Goal: Transaction & Acquisition: Download file/media

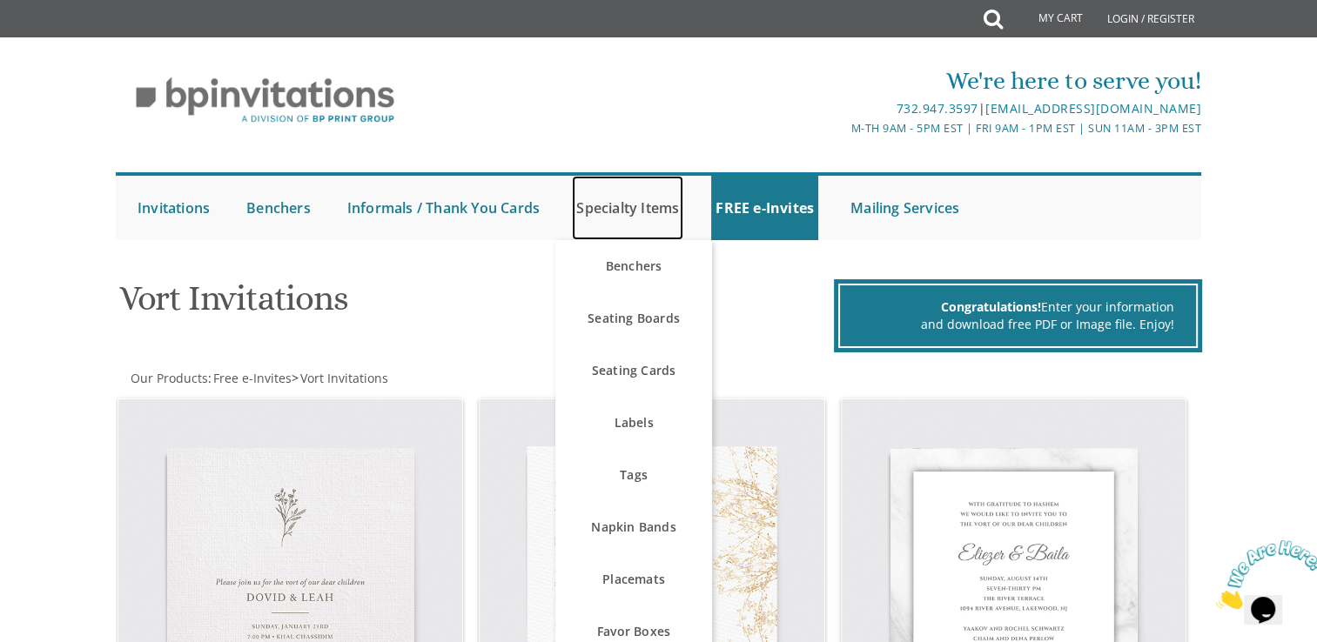
click at [637, 204] on link "Specialty Items" at bounding box center [627, 208] width 111 height 64
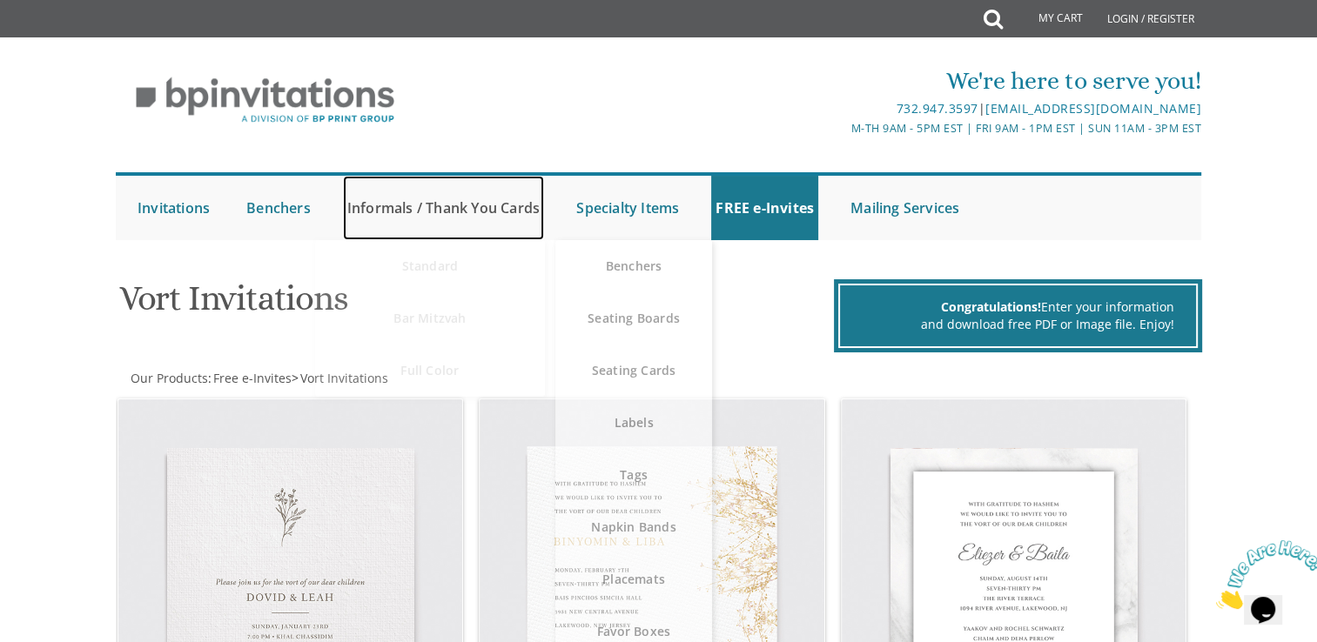
click at [439, 208] on link "Informals / Thank You Cards" at bounding box center [443, 208] width 201 height 64
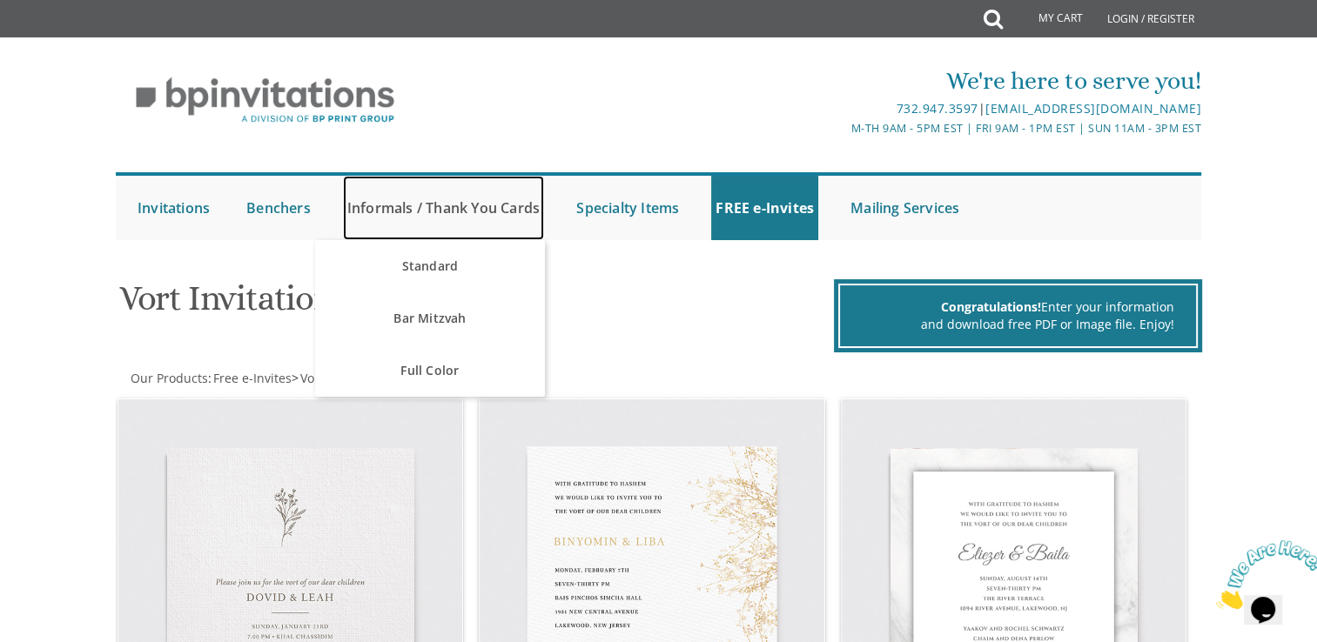
click at [373, 213] on link "Informals / Thank You Cards" at bounding box center [443, 208] width 201 height 64
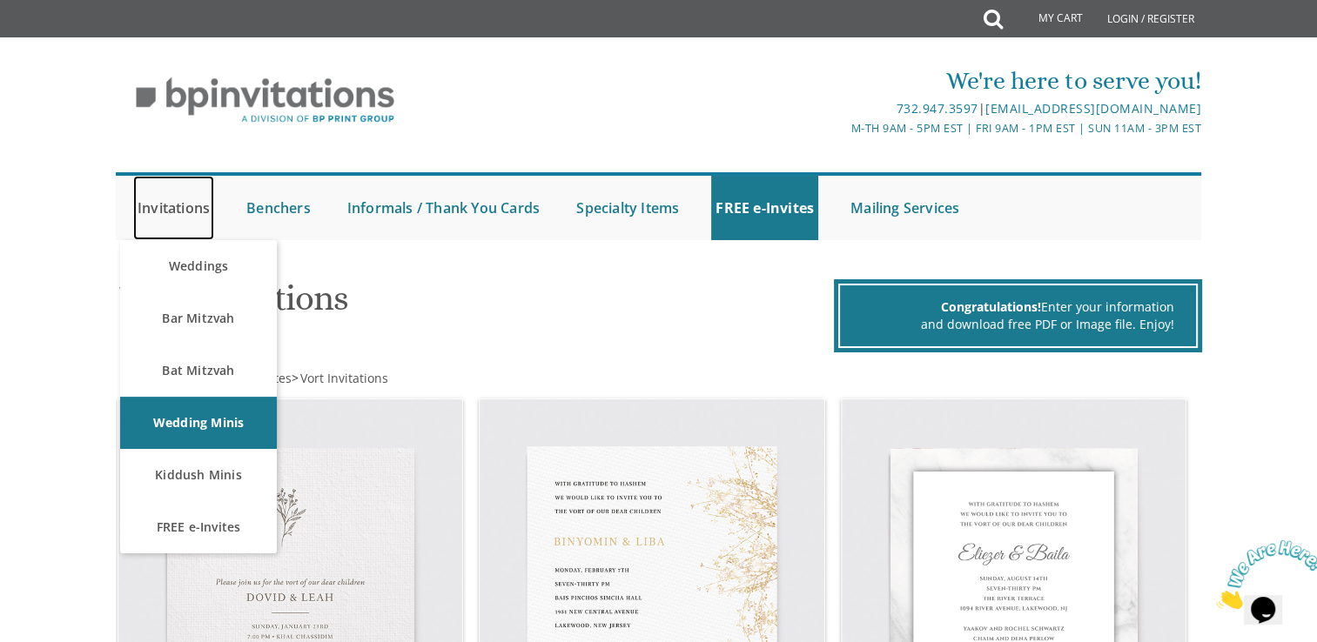
click at [153, 203] on link "Invitations" at bounding box center [173, 208] width 81 height 64
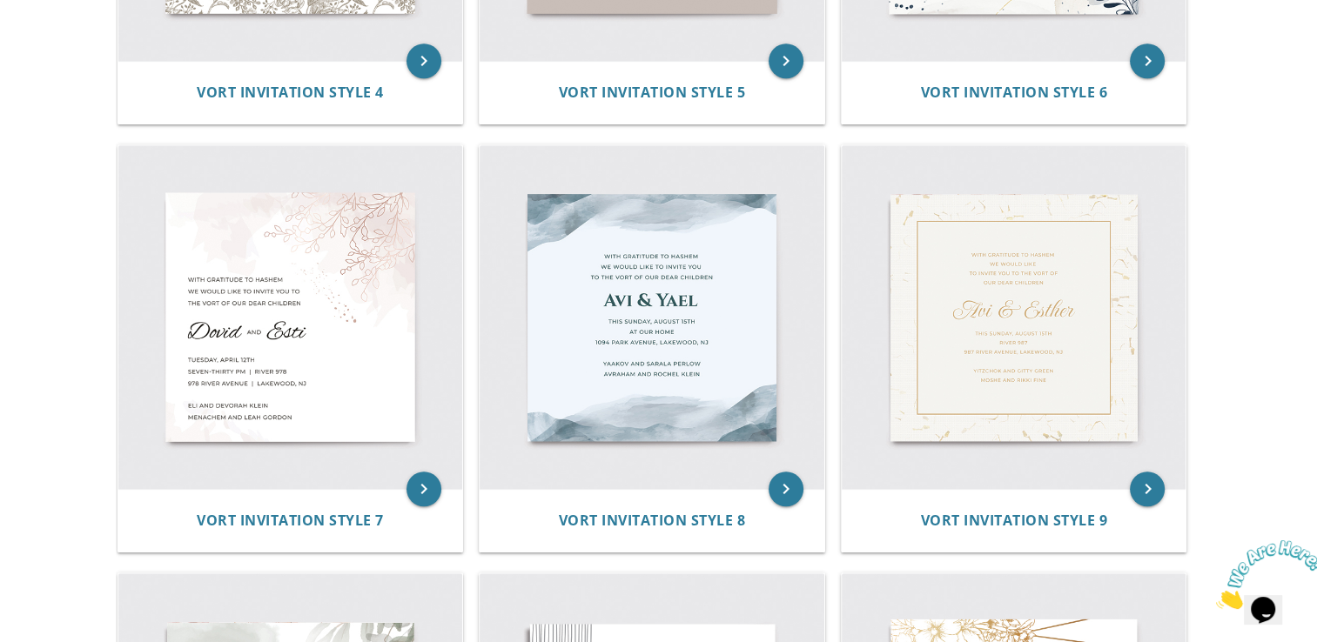
scroll to position [1116, 0]
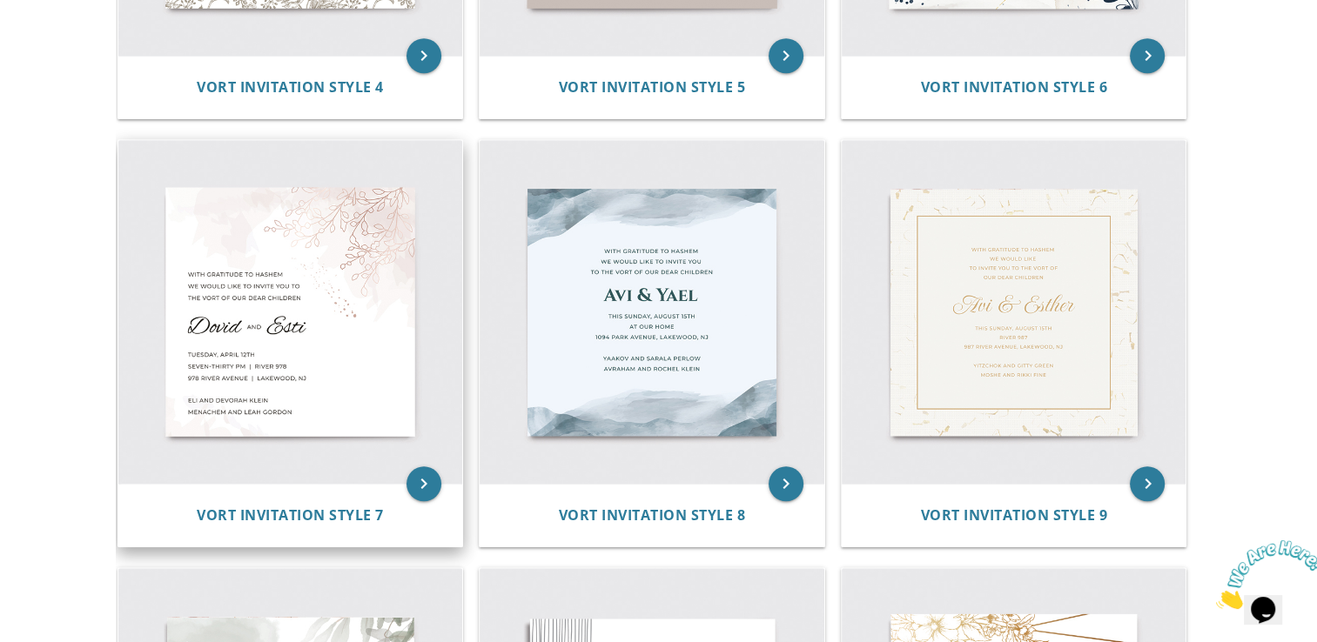
click at [272, 371] on img at bounding box center [290, 312] width 345 height 345
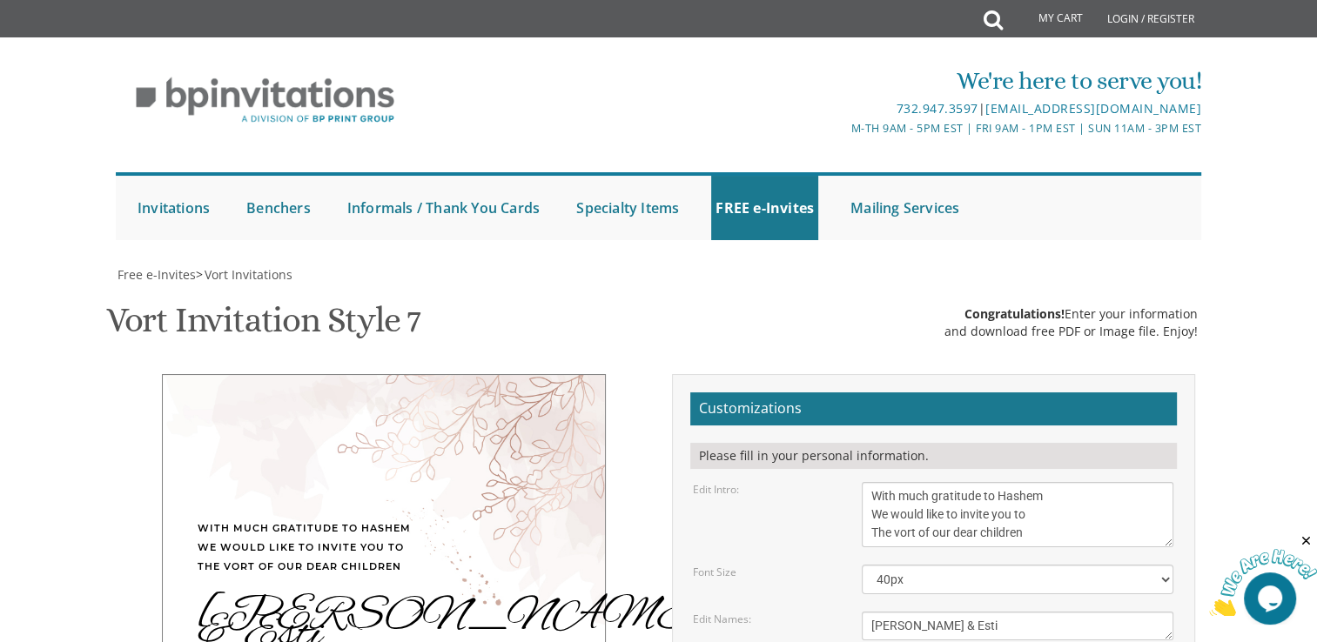
scroll to position [303, 0]
click at [1041, 482] on textarea "With much gratitude to Hashem We would like to invite you to The vort of our de…" at bounding box center [1018, 514] width 312 height 65
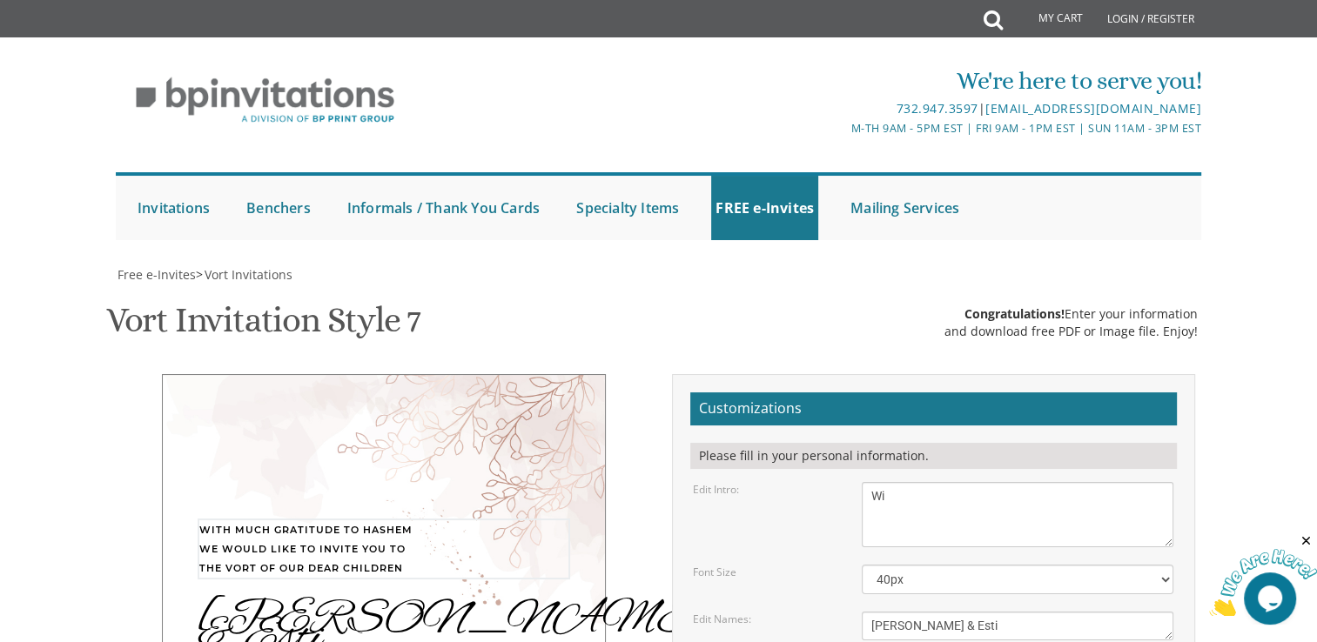
type textarea "W"
type textarea "J"
click at [1041, 482] on textarea "With much gratitude to Hashem We would like to invite you to The vort of our de…" at bounding box center [1018, 514] width 312 height 65
type textarea "Happy Seventh Birthday to our"
click at [949, 612] on textarea "Dovid & Esti" at bounding box center [1018, 626] width 312 height 29
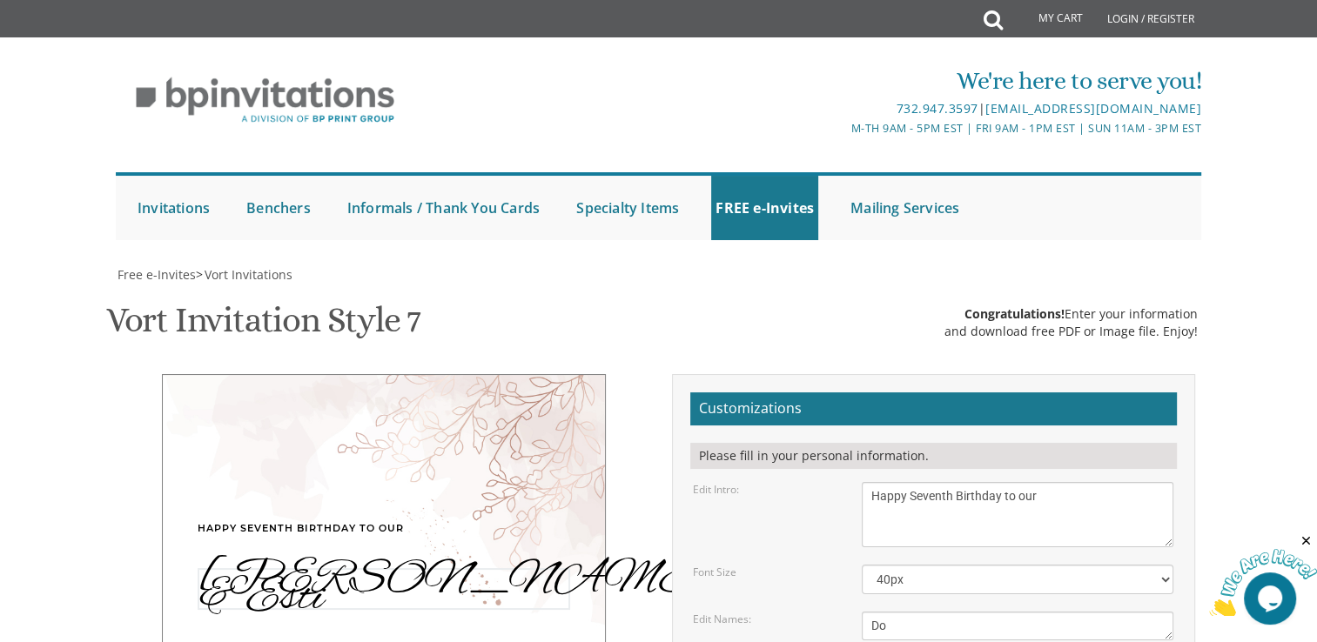
type textarea "D"
type textarea "Chaya"
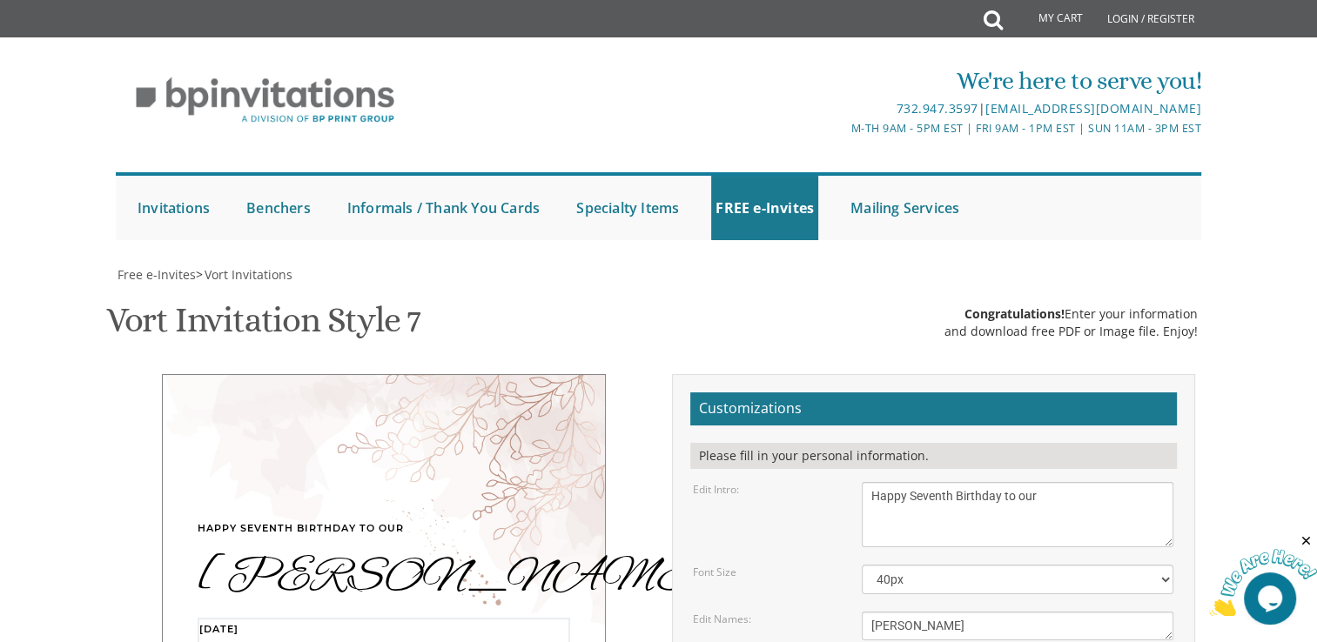
type textarea "Sunday, September 14th Three-thirty PM | 2917 Bailey Court 2917 Bailey Court Fa…"
type textarea "G"
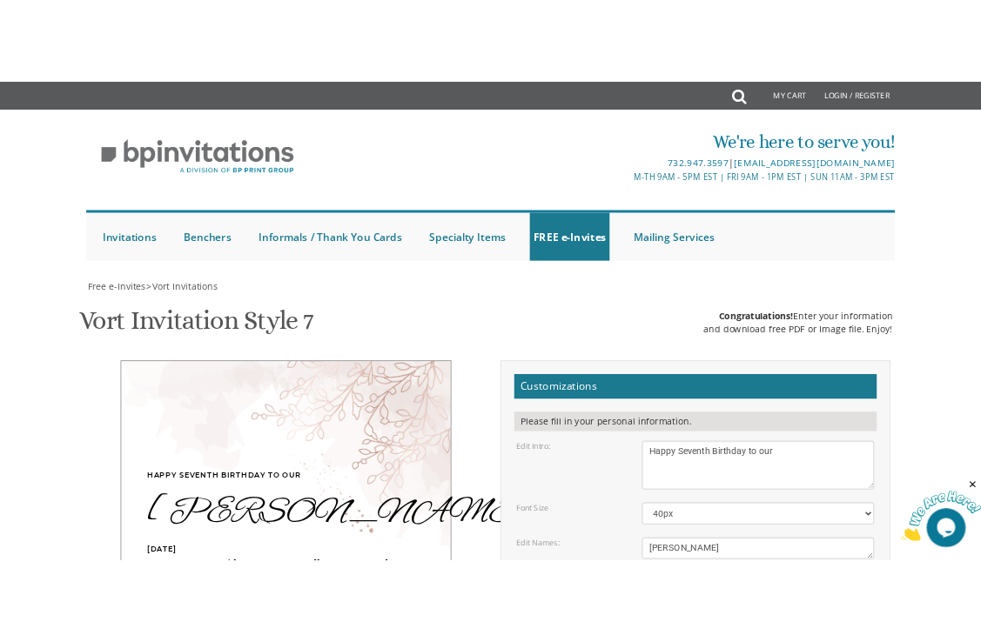
scroll to position [512, 0]
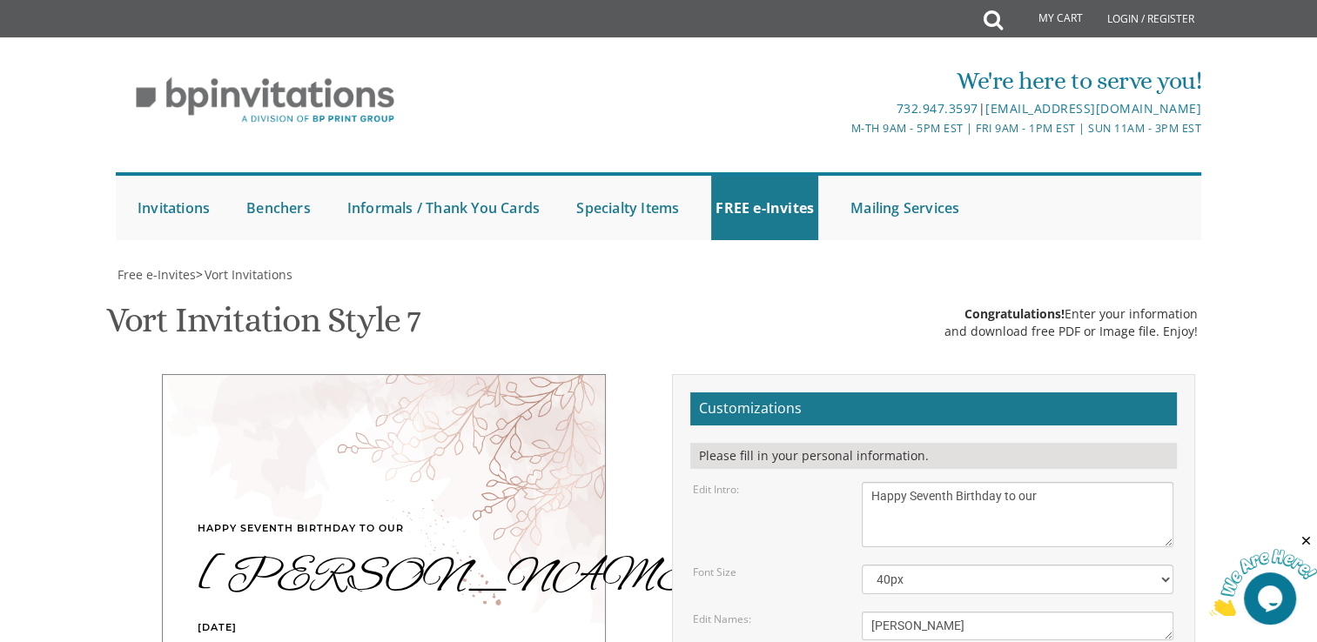
type textarea "Richard and Brocha Ganeles"
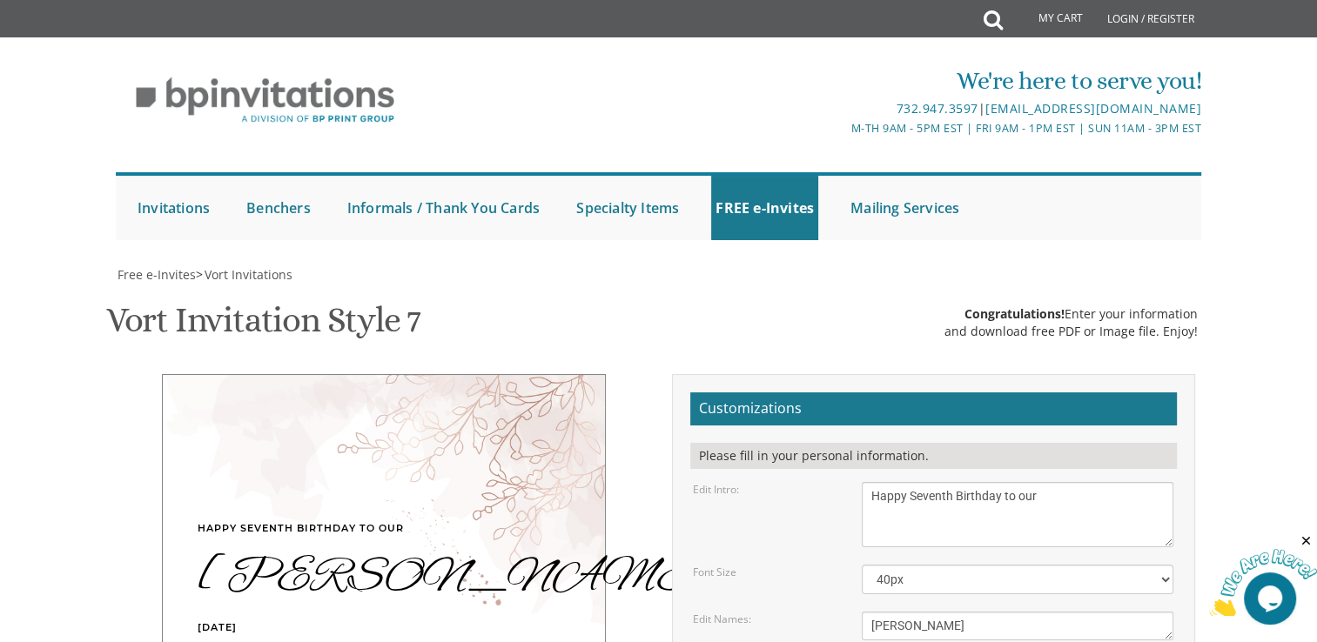
type input "brochaepstein@gmail.com"
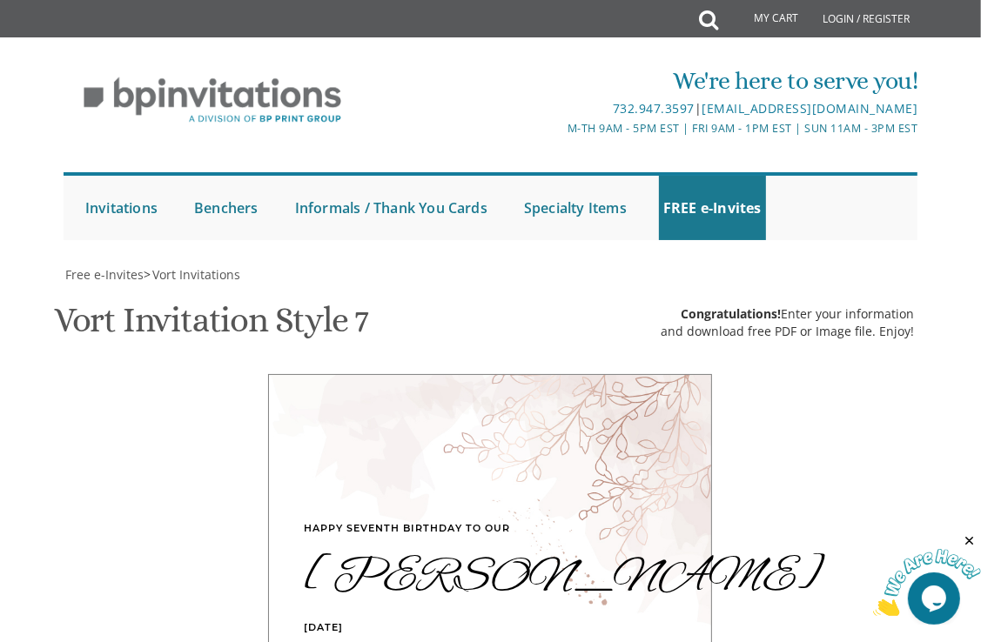
scroll to position [385, 0]
